Goal: Task Accomplishment & Management: Manage account settings

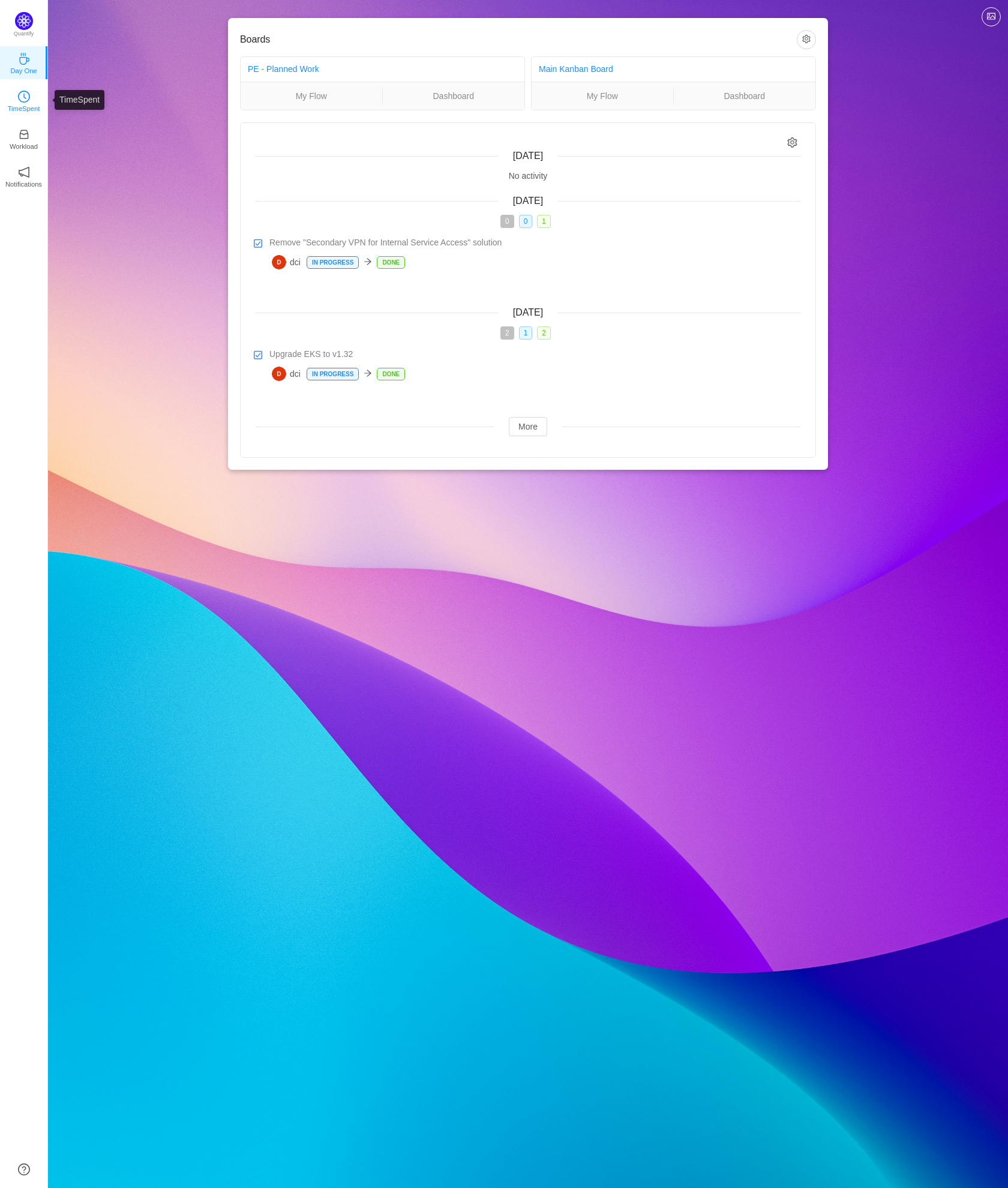
click at [30, 101] on link "TimeSpent" at bounding box center [24, 101] width 12 height 12
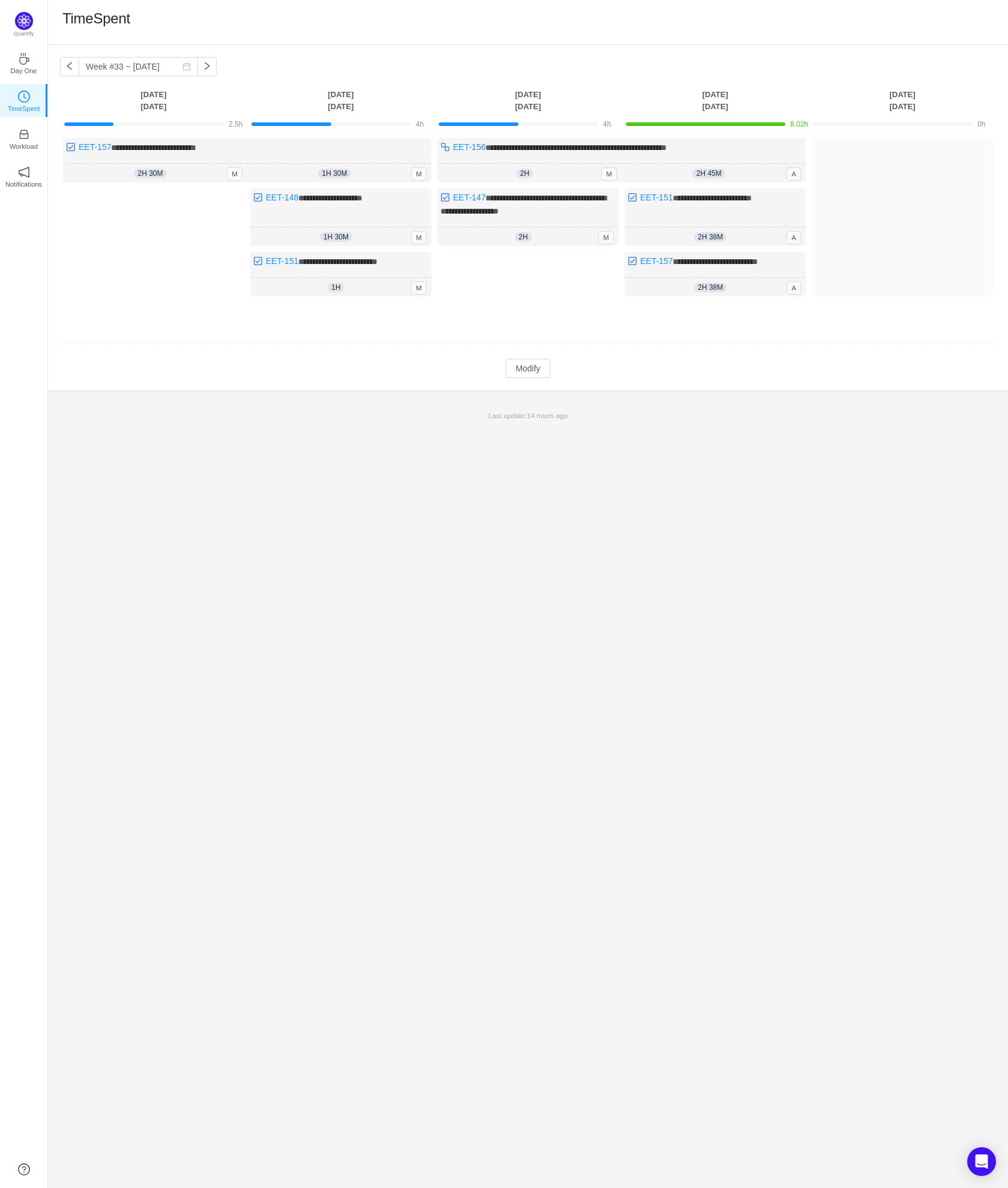
click at [629, 516] on div "**********" at bounding box center [528, 616] width 960 height 1143
click at [529, 374] on button "Modify" at bounding box center [528, 369] width 44 height 19
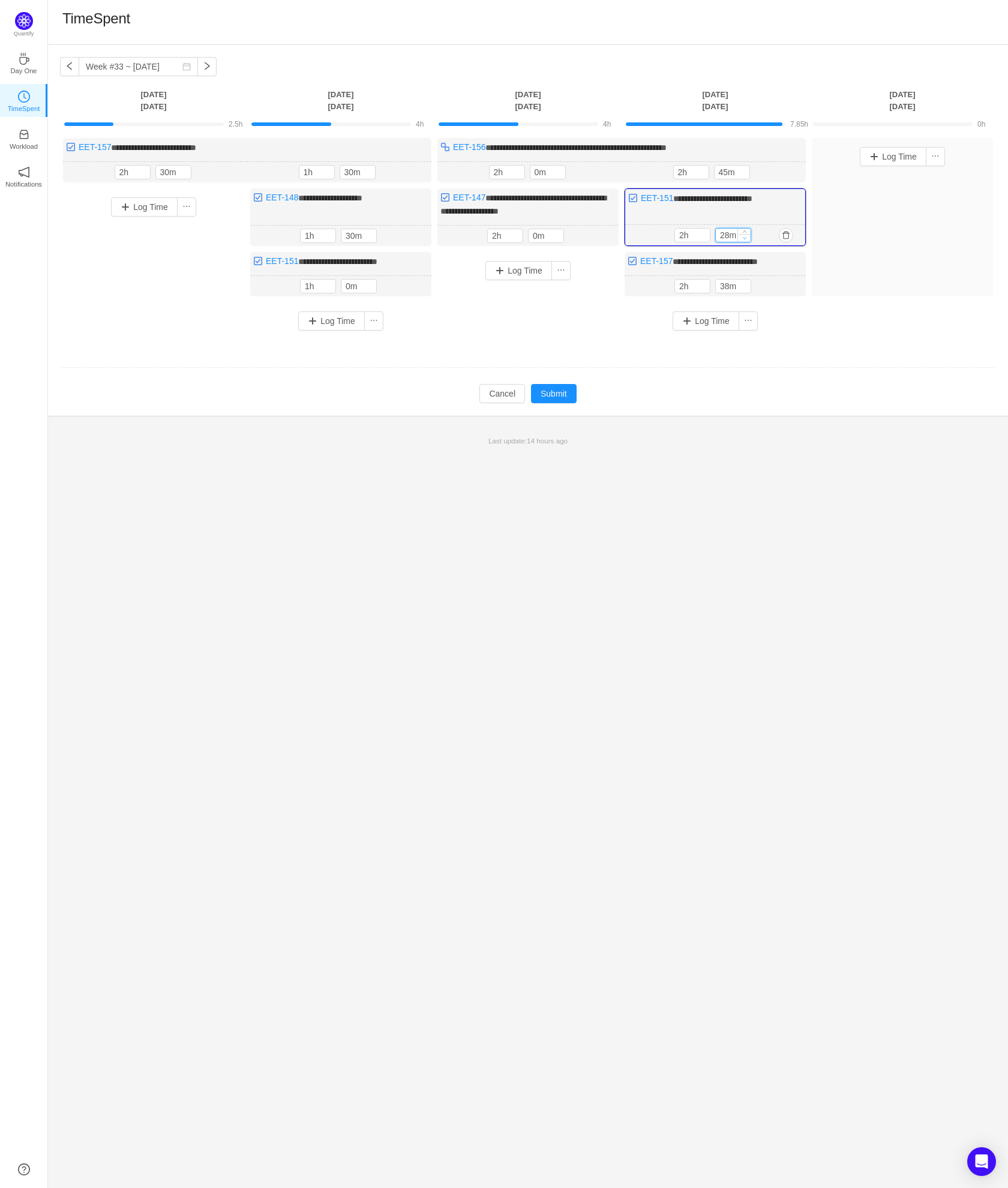
click at [742, 239] on span "Decrease Value" at bounding box center [744, 237] width 12 height 8
click at [723, 234] on input "28m" at bounding box center [733, 235] width 35 height 13
type input "0m"
click at [838, 499] on div "**********" at bounding box center [528, 616] width 960 height 1143
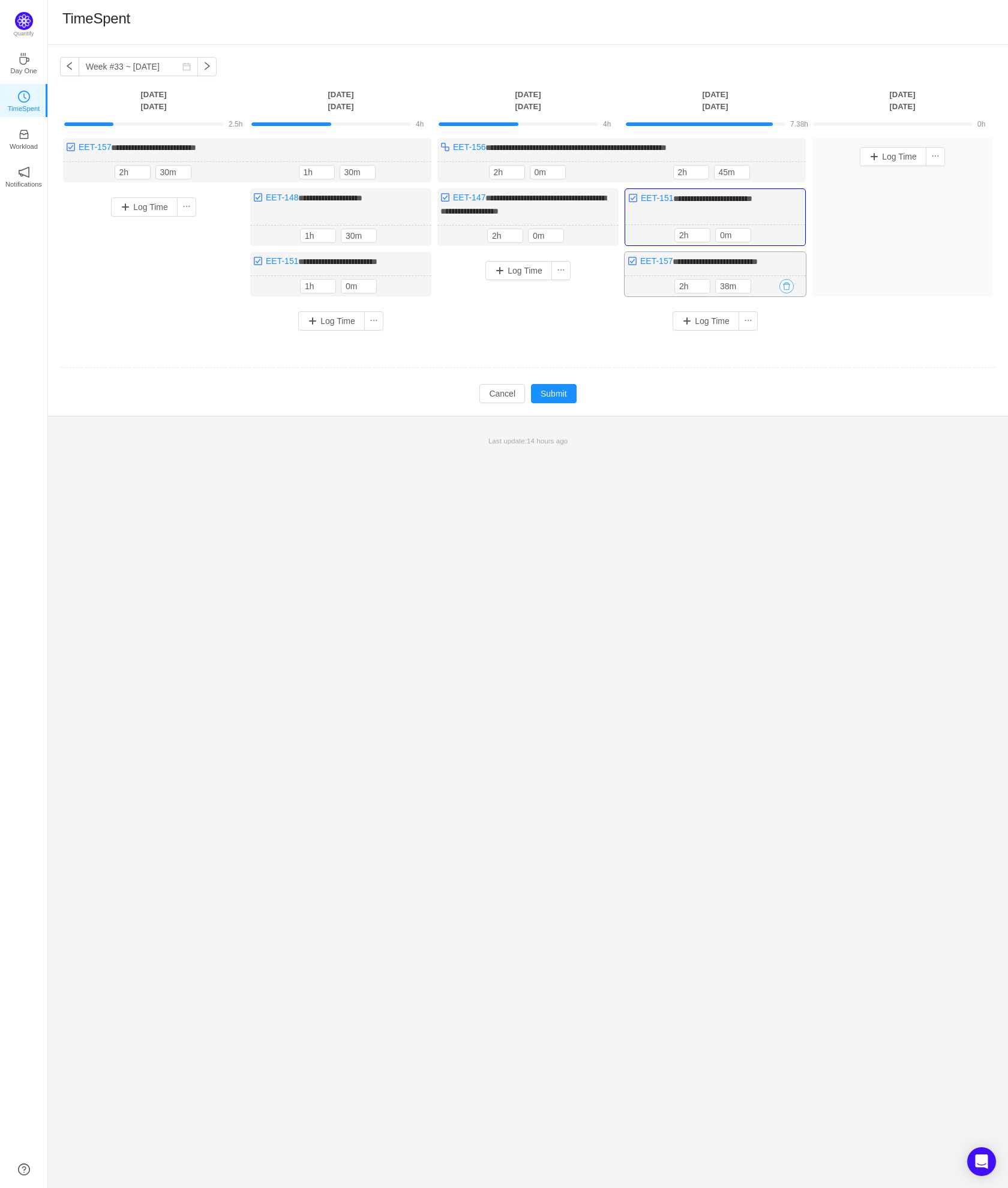
click at [784, 286] on button "button" at bounding box center [786, 286] width 14 height 14
click at [780, 334] on button "Yes" at bounding box center [773, 336] width 23 height 14
click at [722, 174] on input "45m" at bounding box center [732, 172] width 35 height 13
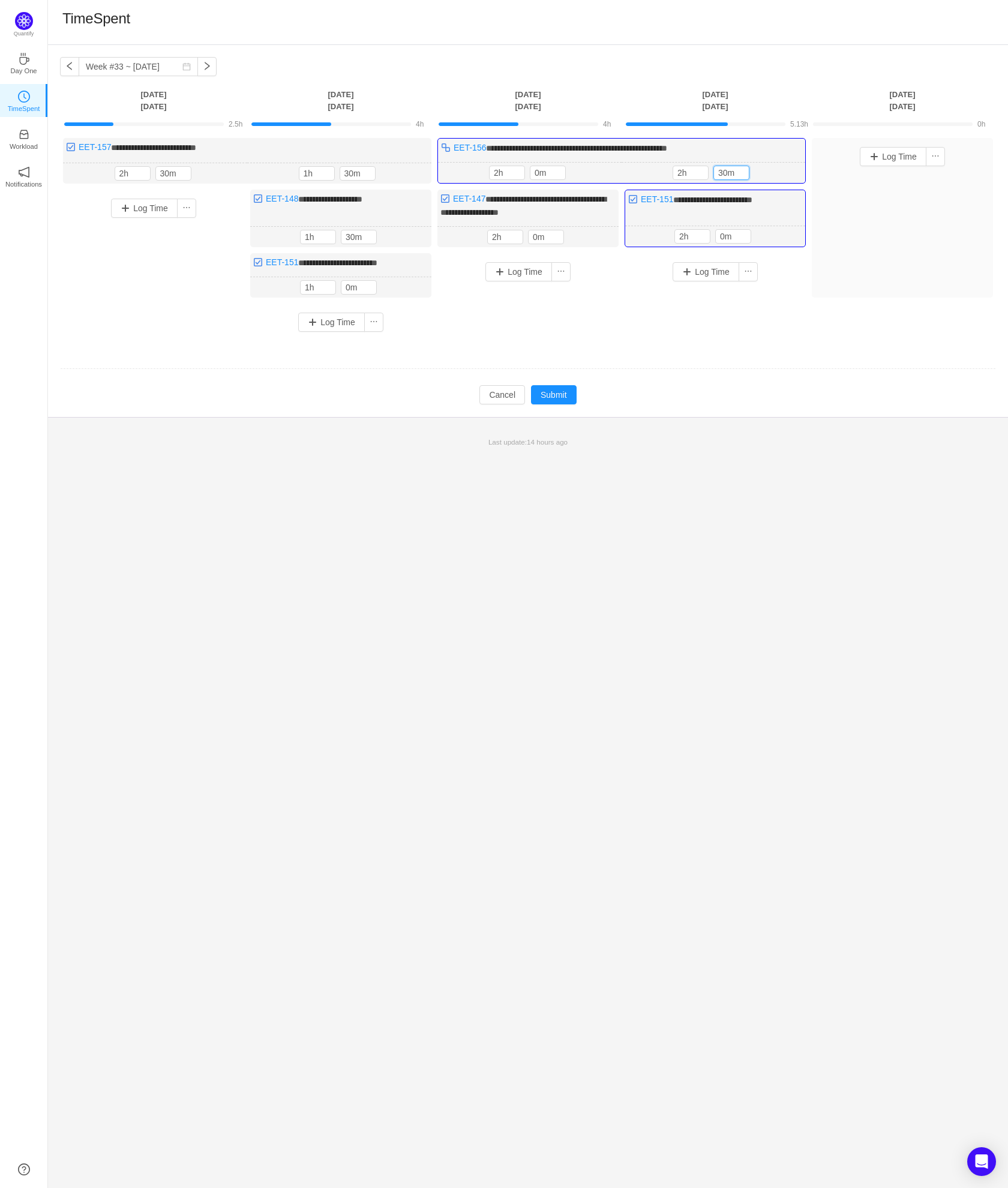
type input "30m"
click at [814, 349] on td "**********" at bounding box center [528, 244] width 936 height 220
click at [747, 354] on td at bounding box center [528, 369] width 936 height 31
click at [702, 163] on div "2h 30m 2h 30m" at bounding box center [713, 173] width 183 height 21
type input "3h"
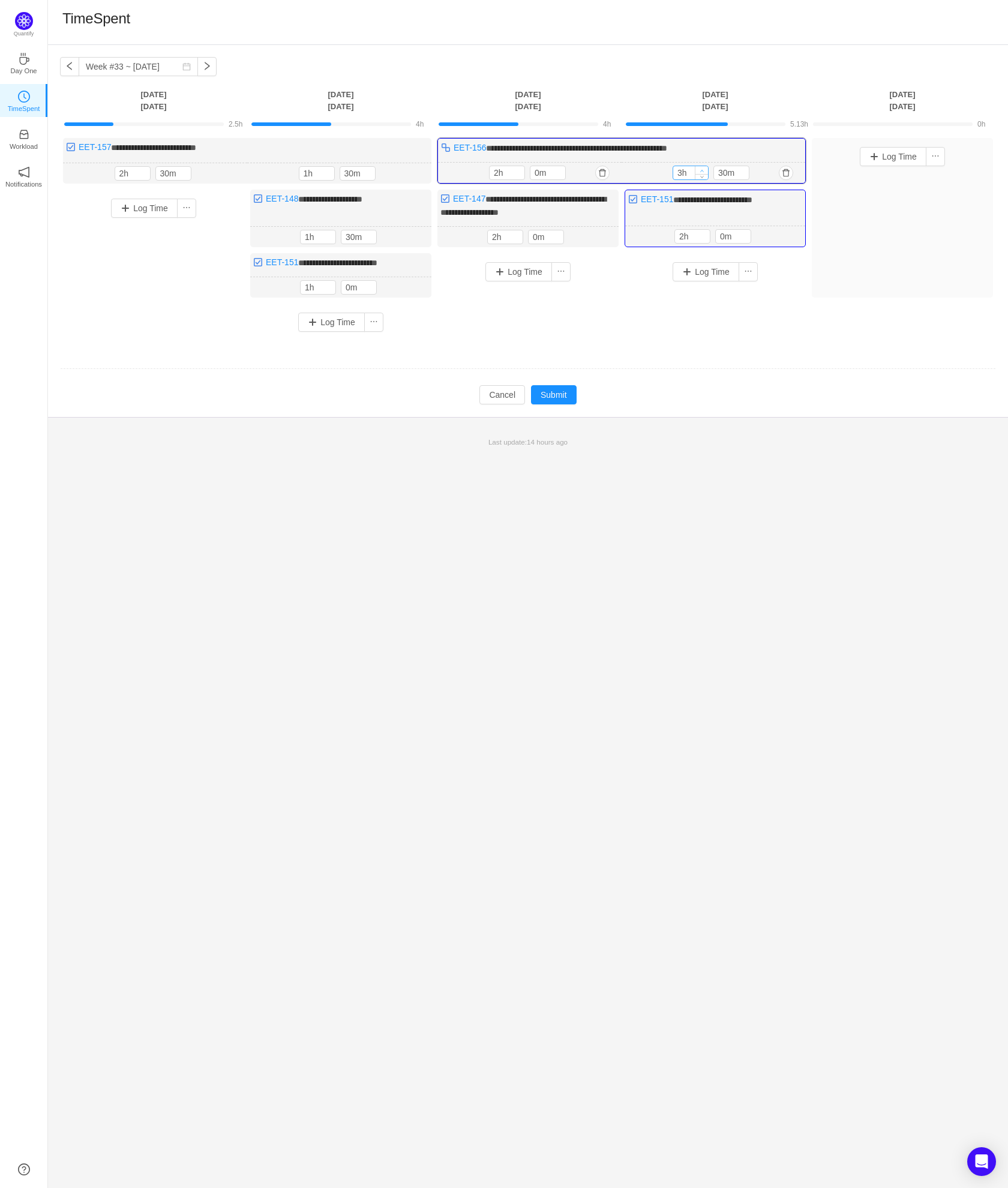
click at [702, 166] on span "Increase Value" at bounding box center [702, 170] width 12 height 8
click at [743, 174] on icon "icon: down" at bounding box center [743, 176] width 4 height 4
type input "0m"
click at [743, 174] on icon "icon: down" at bounding box center [743, 176] width 4 height 4
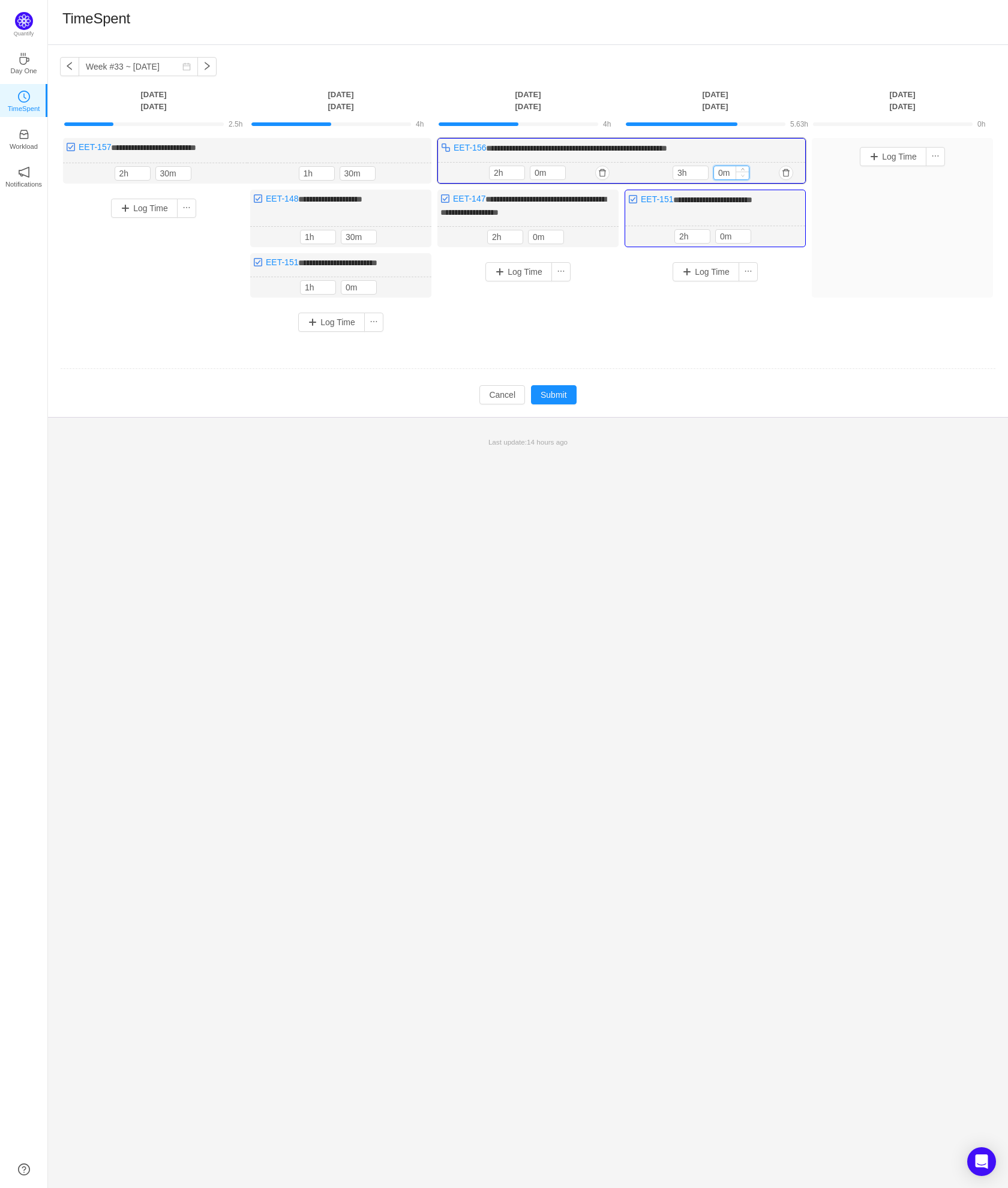
click at [743, 174] on icon "icon: down" at bounding box center [743, 176] width 4 height 4
click at [825, 437] on p "Last update: 14 hours ago" at bounding box center [528, 443] width 946 height 11
click at [561, 394] on button "Submit" at bounding box center [553, 395] width 46 height 19
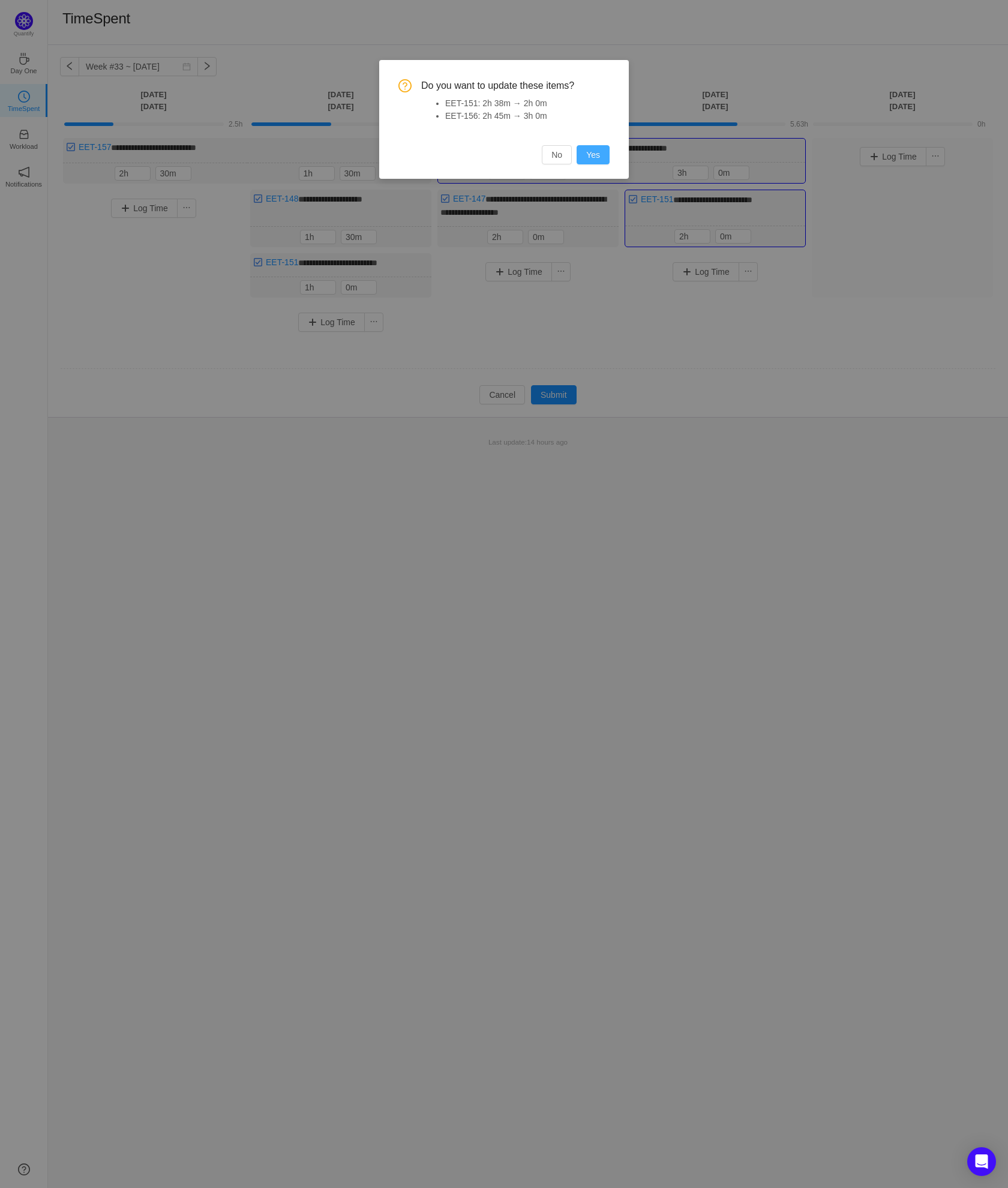
click at [589, 157] on button "Yes" at bounding box center [593, 155] width 33 height 19
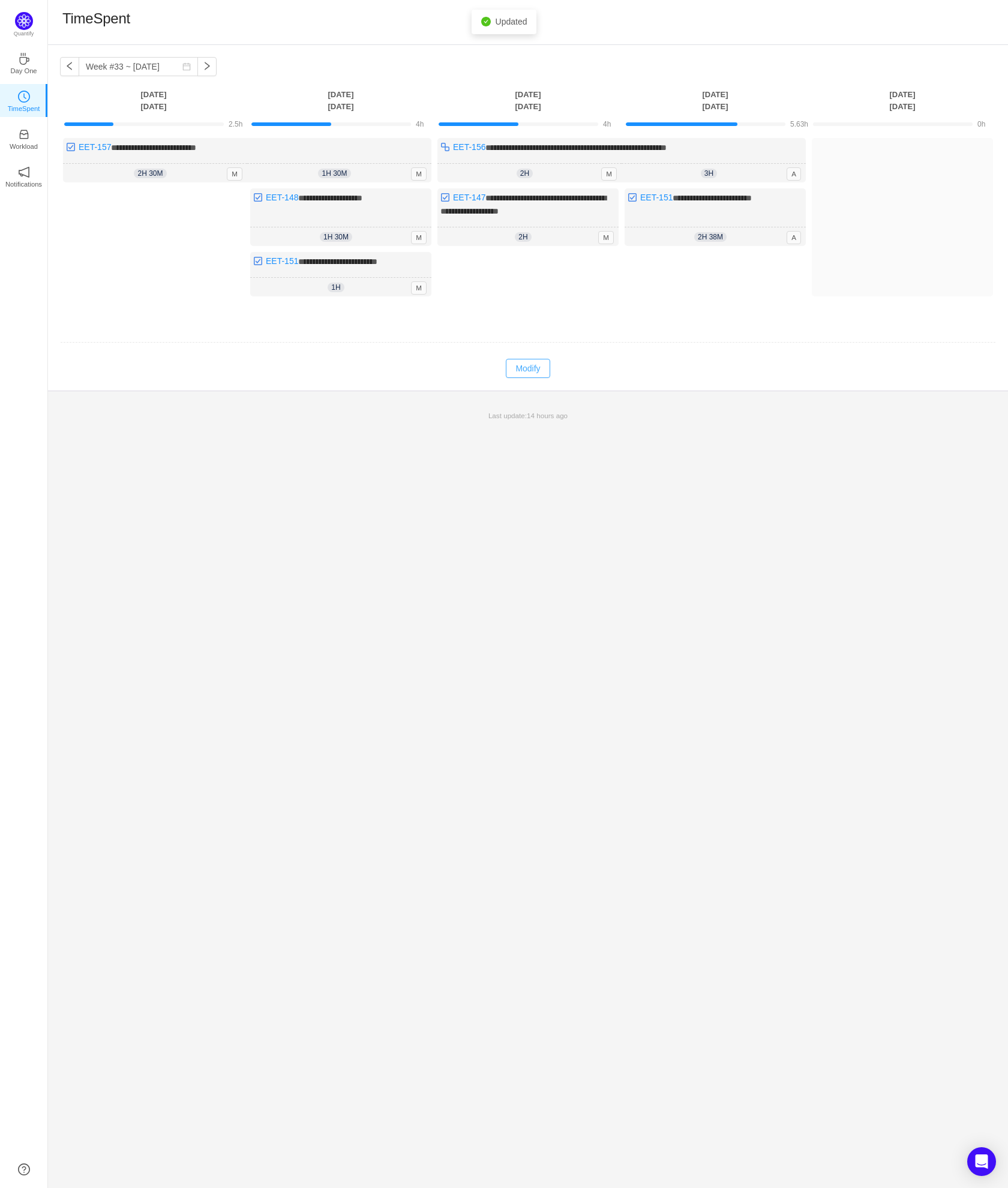
click at [522, 369] on button "Modify" at bounding box center [528, 369] width 44 height 19
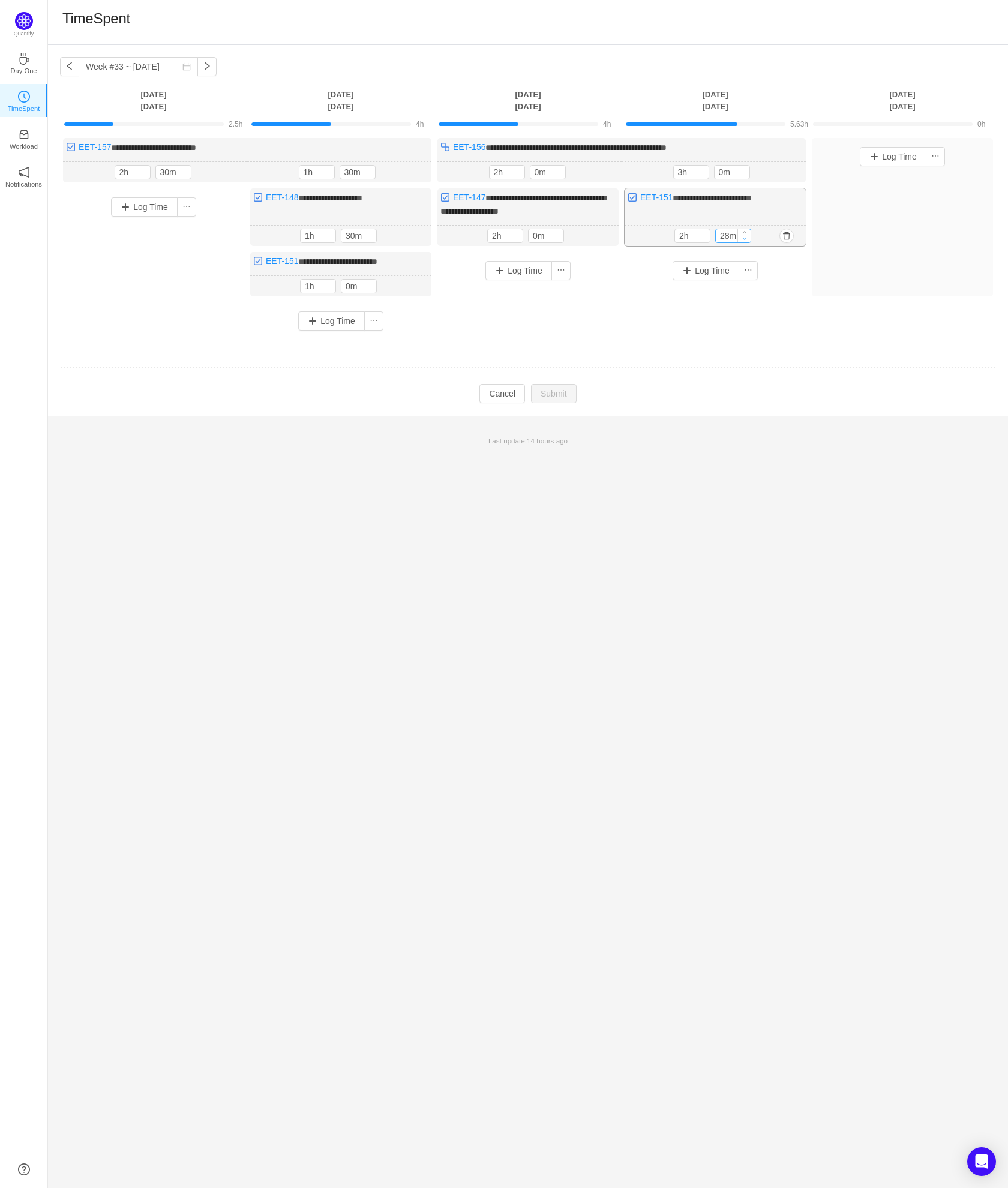
click at [746, 237] on icon "icon: down" at bounding box center [745, 239] width 4 height 4
click at [746, 236] on icon "icon: down" at bounding box center [745, 238] width 4 height 4
type input "0m"
click at [746, 236] on icon "icon: down" at bounding box center [745, 238] width 4 height 4
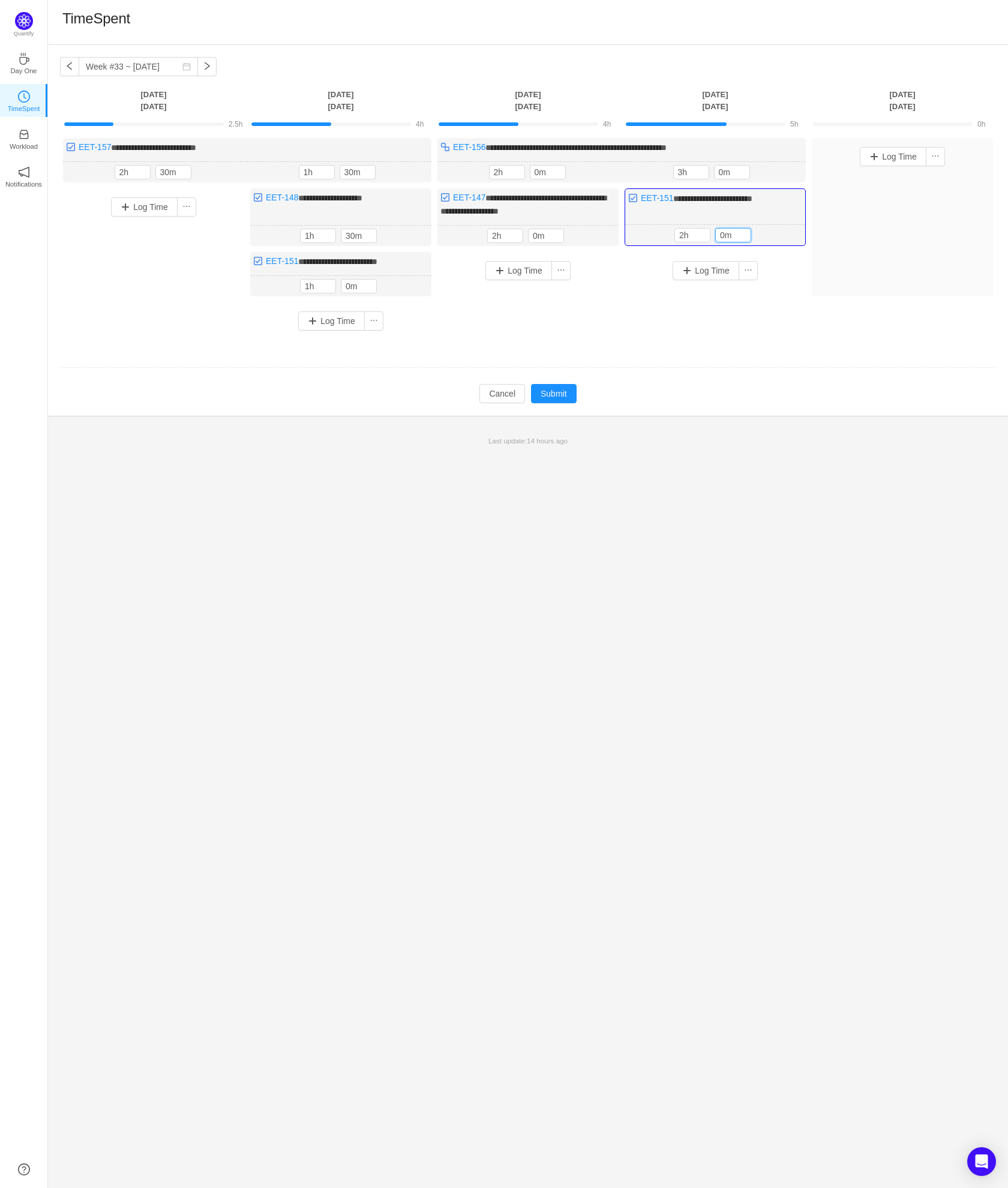
click at [668, 378] on td at bounding box center [528, 368] width 936 height 31
click at [563, 388] on button "Submit" at bounding box center [553, 394] width 46 height 19
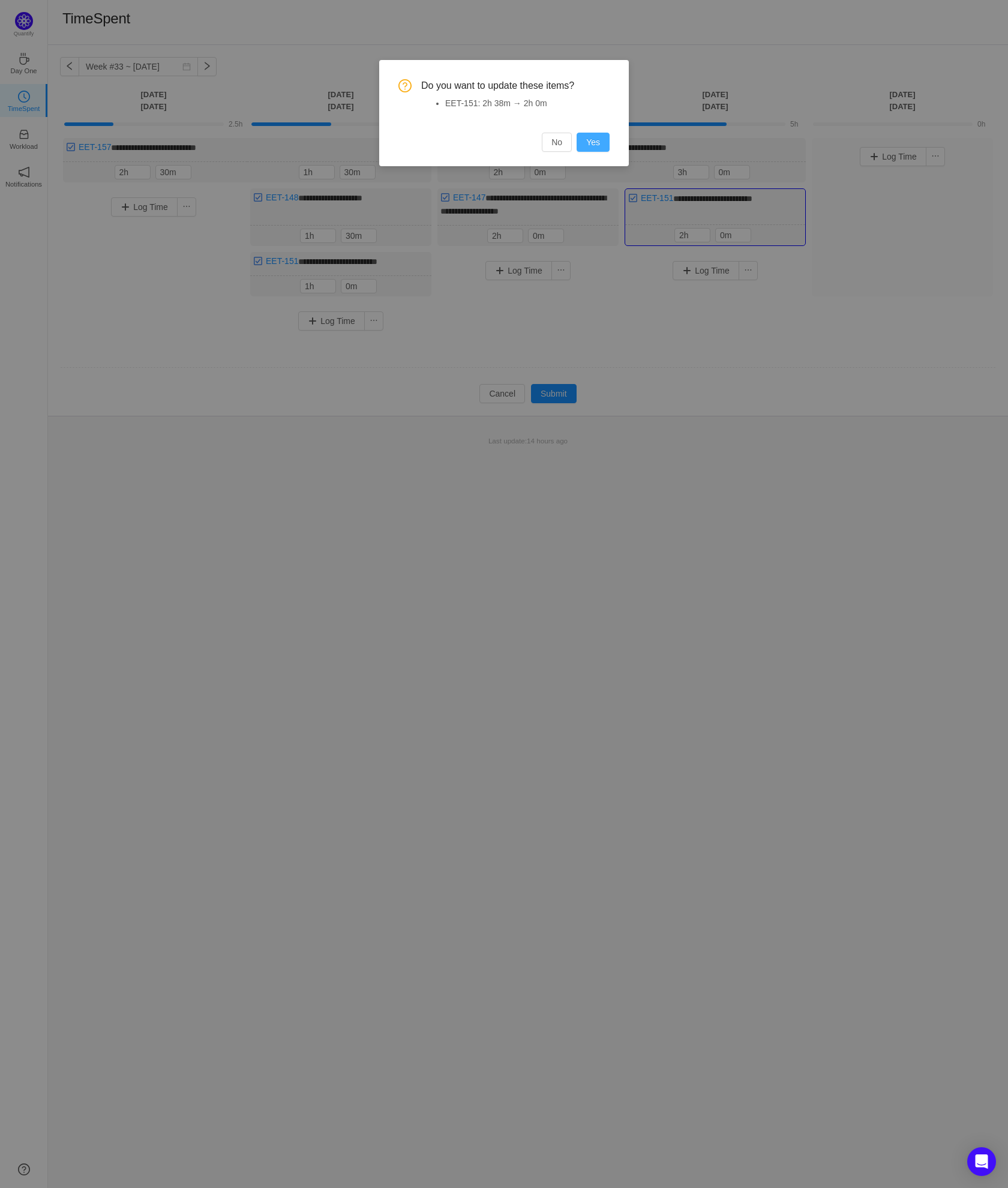
click at [602, 146] on button "Yes" at bounding box center [593, 142] width 33 height 19
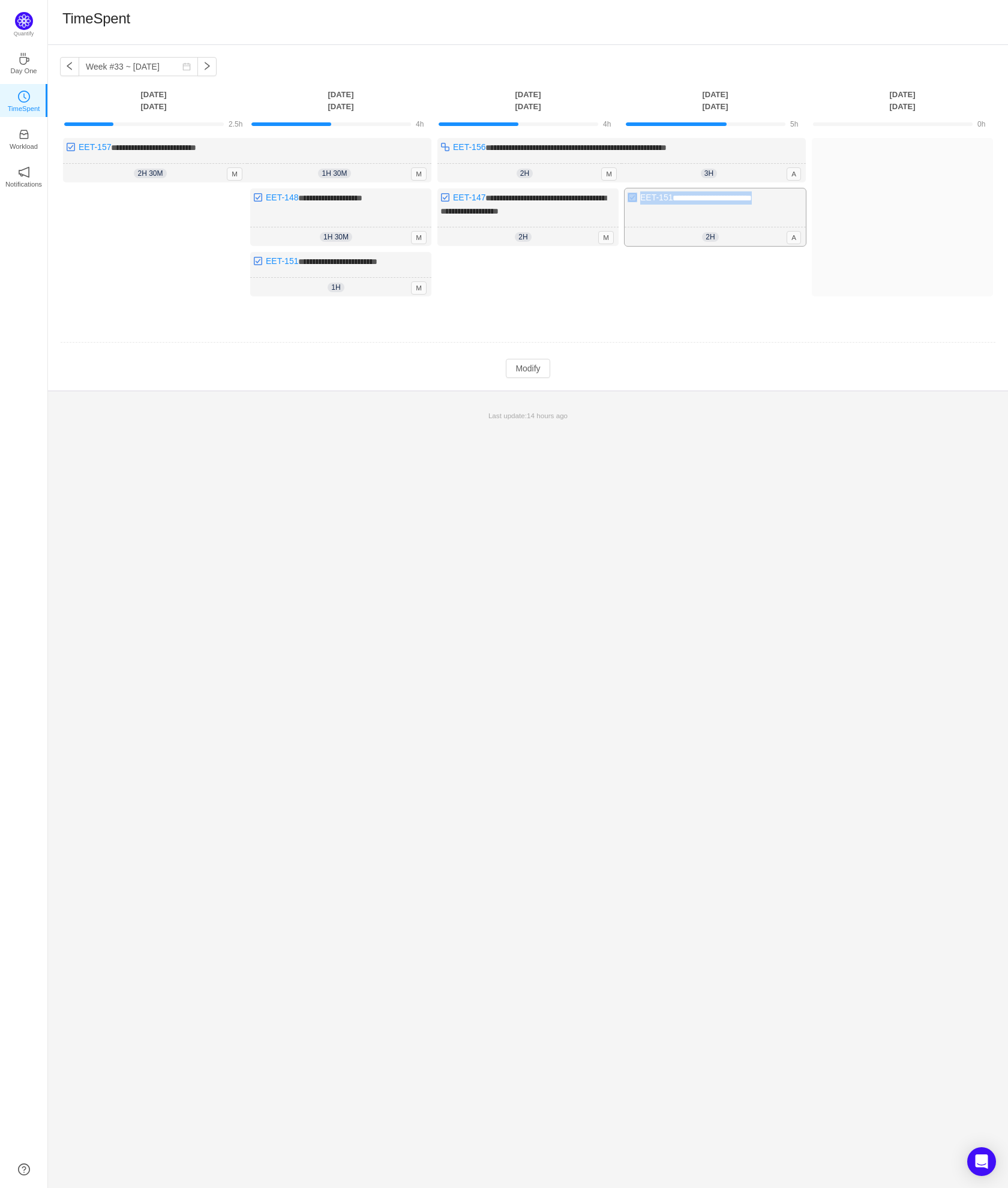
drag, startPoint x: 769, startPoint y: 198, endPoint x: 636, endPoint y: 192, distance: 133.1
click at [636, 192] on div "**********" at bounding box center [715, 217] width 181 height 57
drag, startPoint x: 728, startPoint y: 149, endPoint x: 455, endPoint y: 148, distance: 273.0
click at [453, 146] on div "**********" at bounding box center [622, 160] width 369 height 44
click at [516, 466] on div "**********" at bounding box center [528, 616] width 960 height 1143
